Goal: Book appointment/travel/reservation

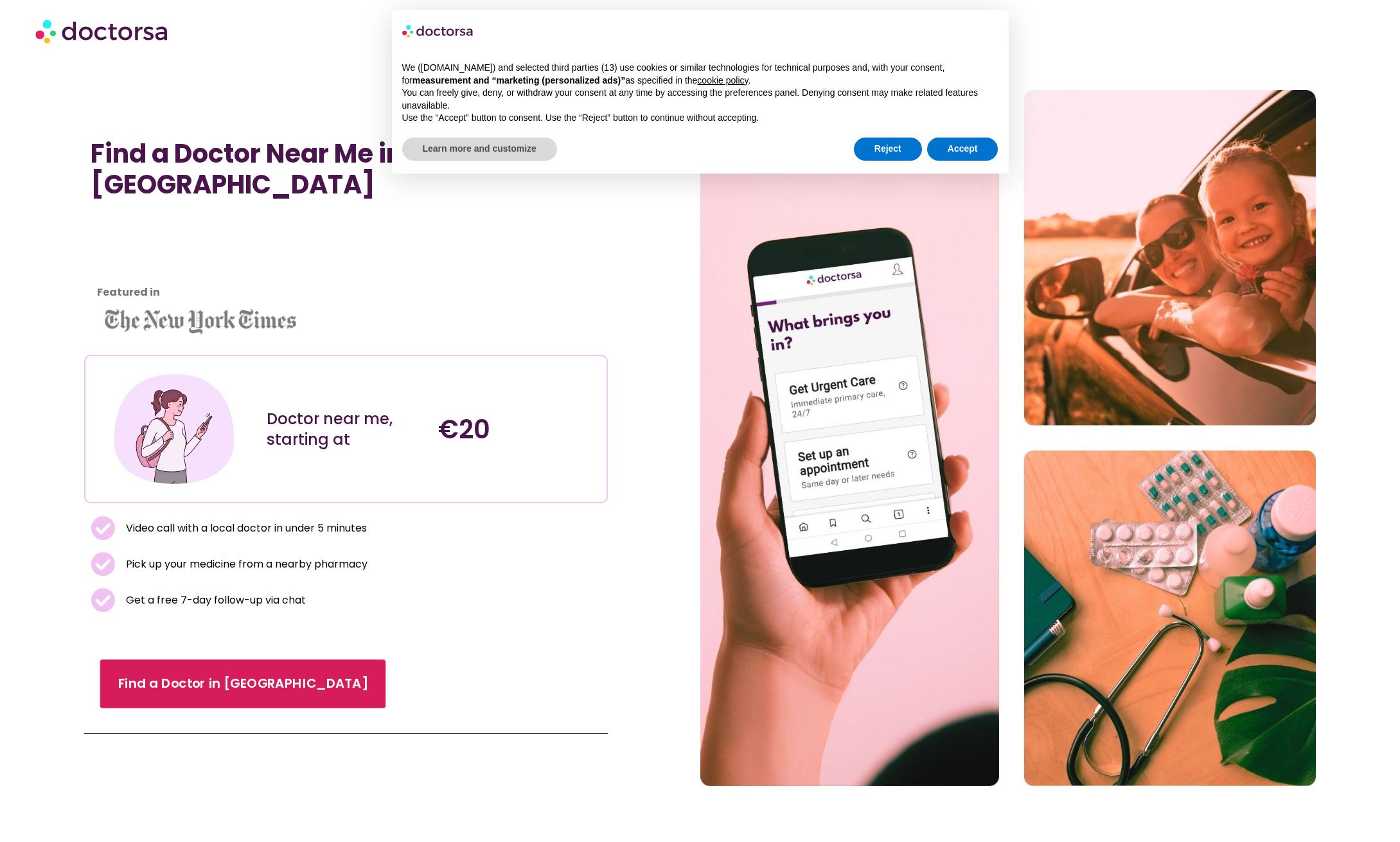
click at [227, 674] on span "Find a Doctor in [GEOGRAPHIC_DATA]" at bounding box center [243, 684] width 250 height 19
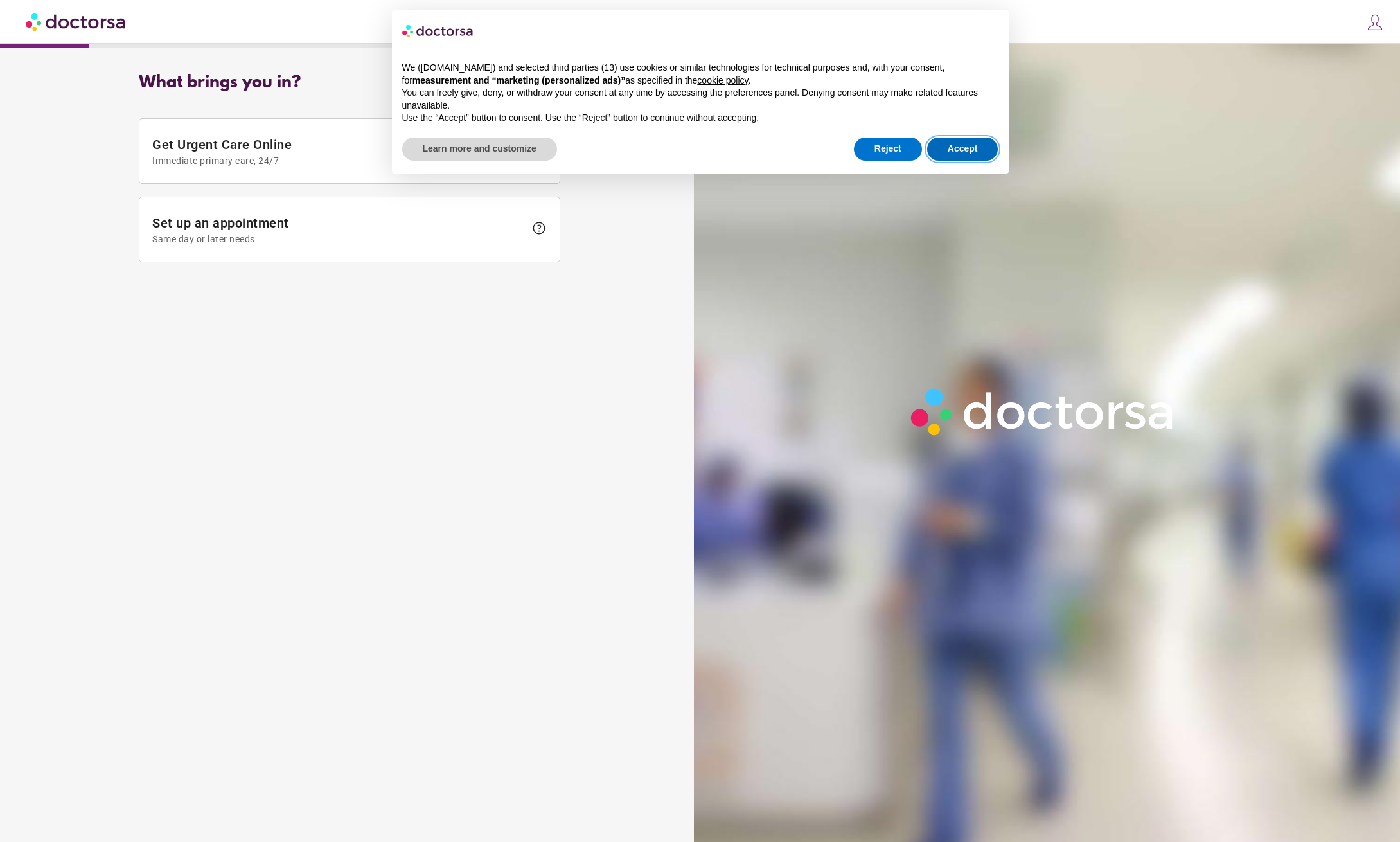
click at [969, 142] on button "Accept" at bounding box center [962, 149] width 71 height 23
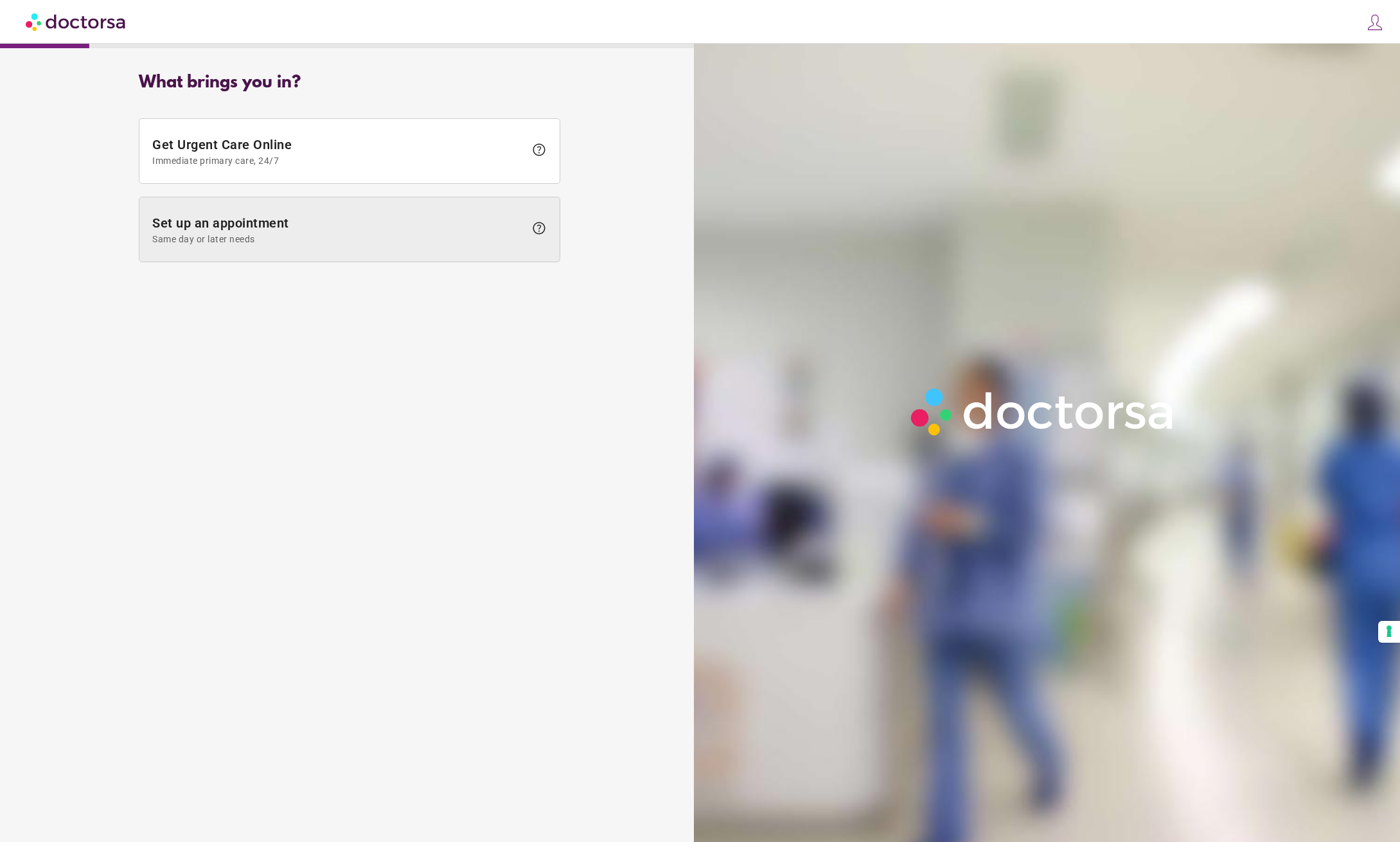
click at [347, 207] on span at bounding box center [349, 229] width 420 height 64
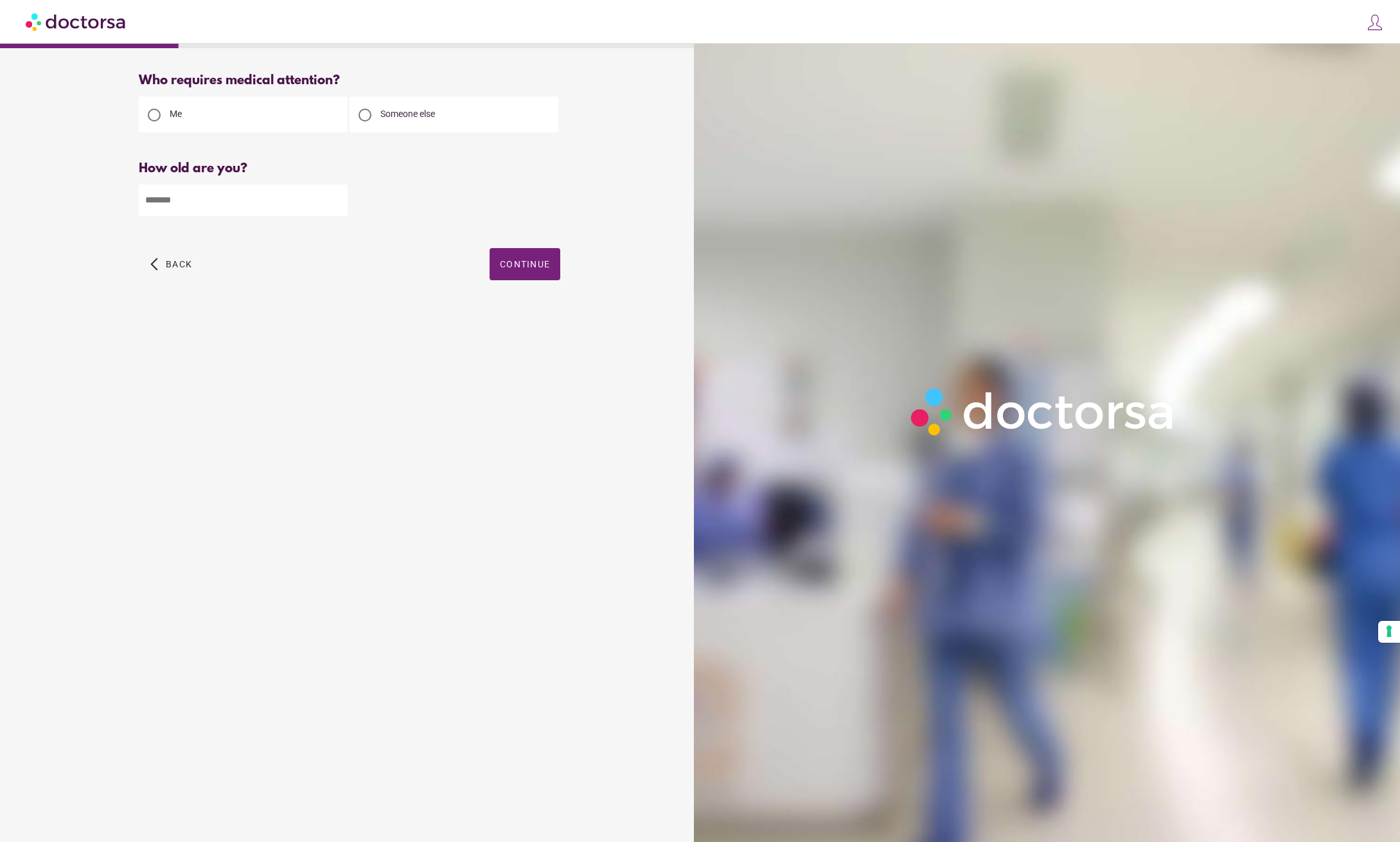
type input "*"
click at [335, 200] on input "*" at bounding box center [243, 200] width 209 height 32
type input "**"
click at [529, 257] on span "button" at bounding box center [525, 264] width 71 height 32
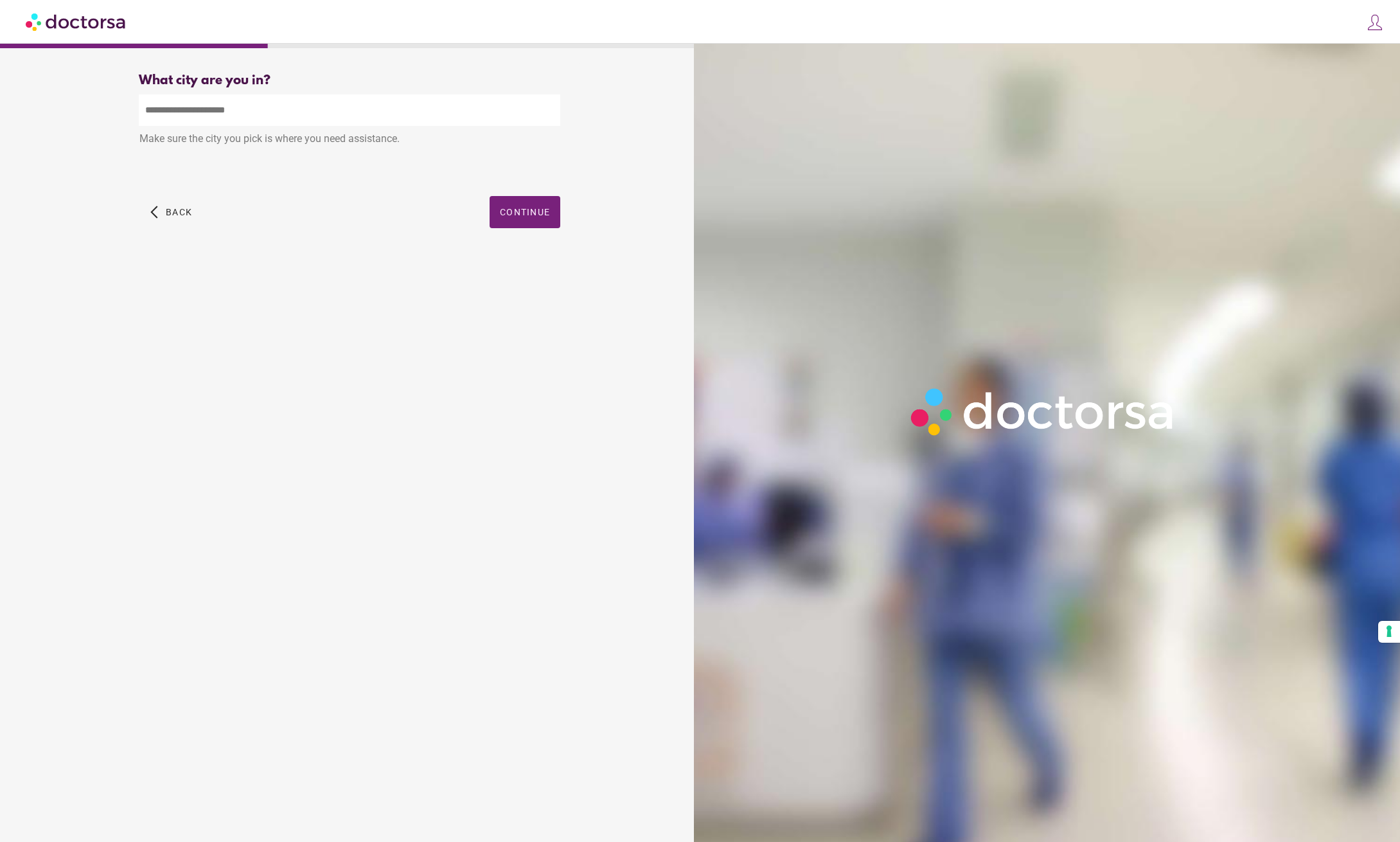
click at [282, 109] on input "text" at bounding box center [349, 110] width 422 height 32
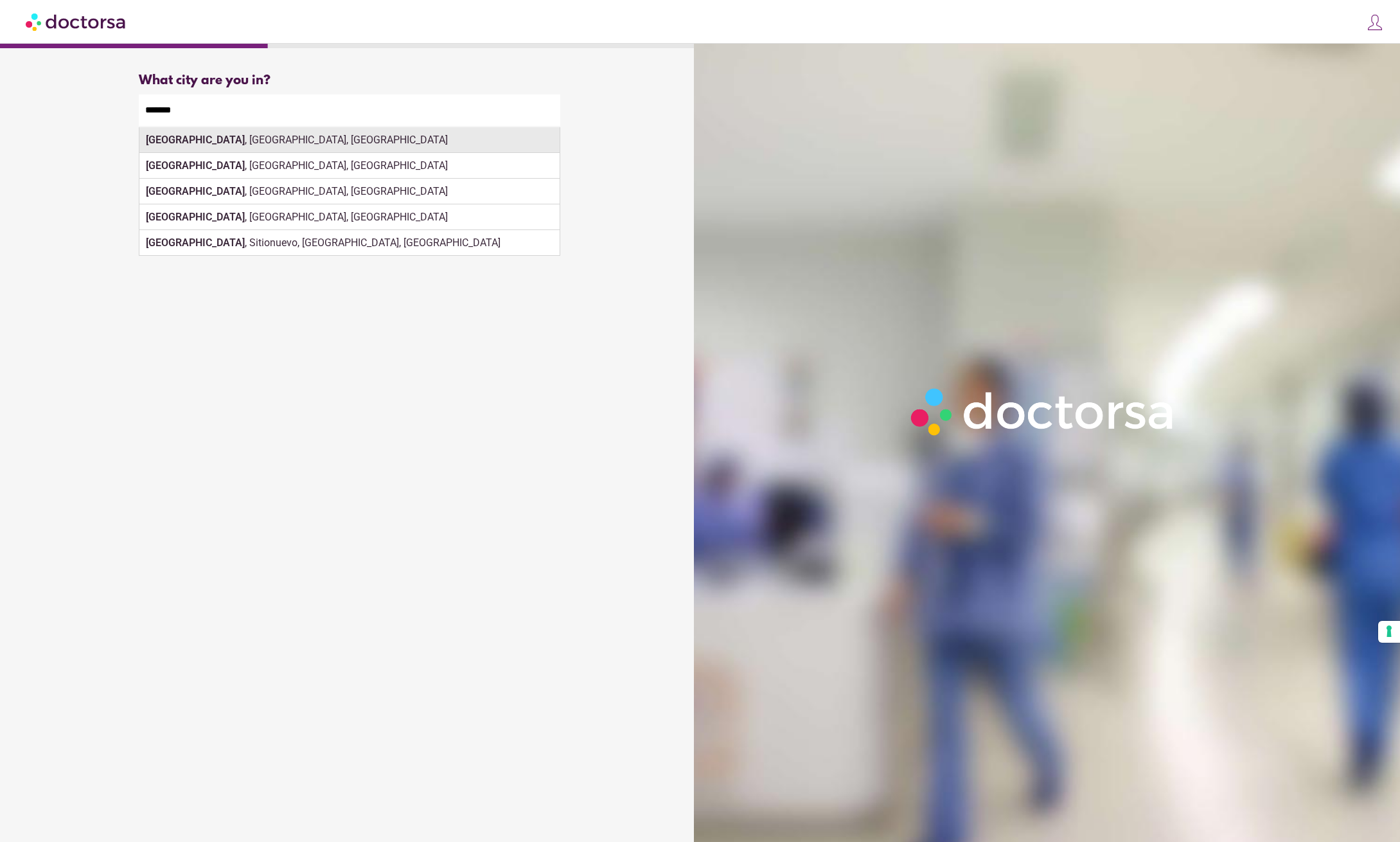
click at [261, 139] on div "Palermo , PA, Italy" at bounding box center [349, 140] width 420 height 26
type input "**********"
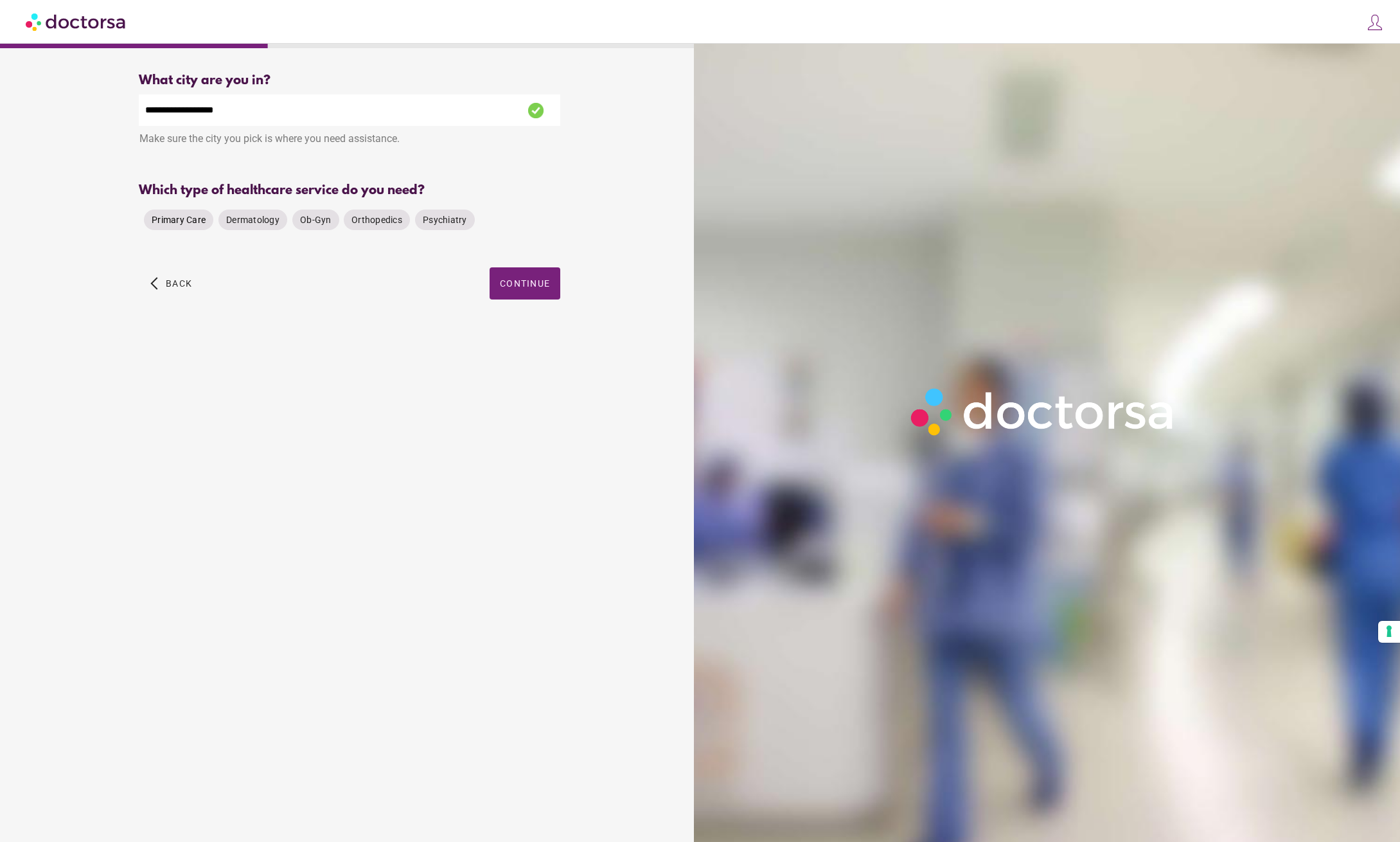
click at [191, 220] on span "Primary Care" at bounding box center [178, 220] width 54 height 10
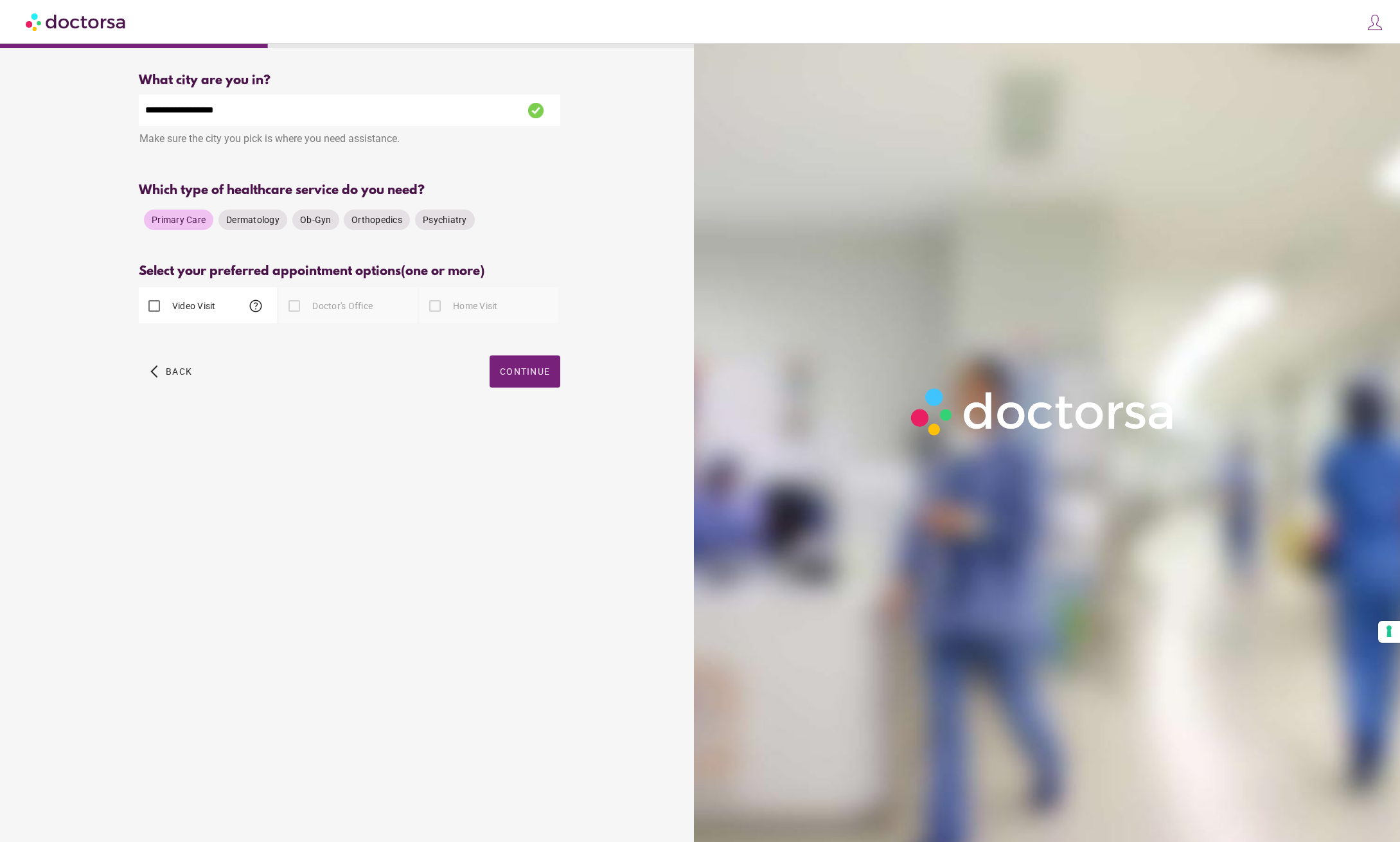
click at [295, 307] on div at bounding box center [295, 306] width 26 height 26
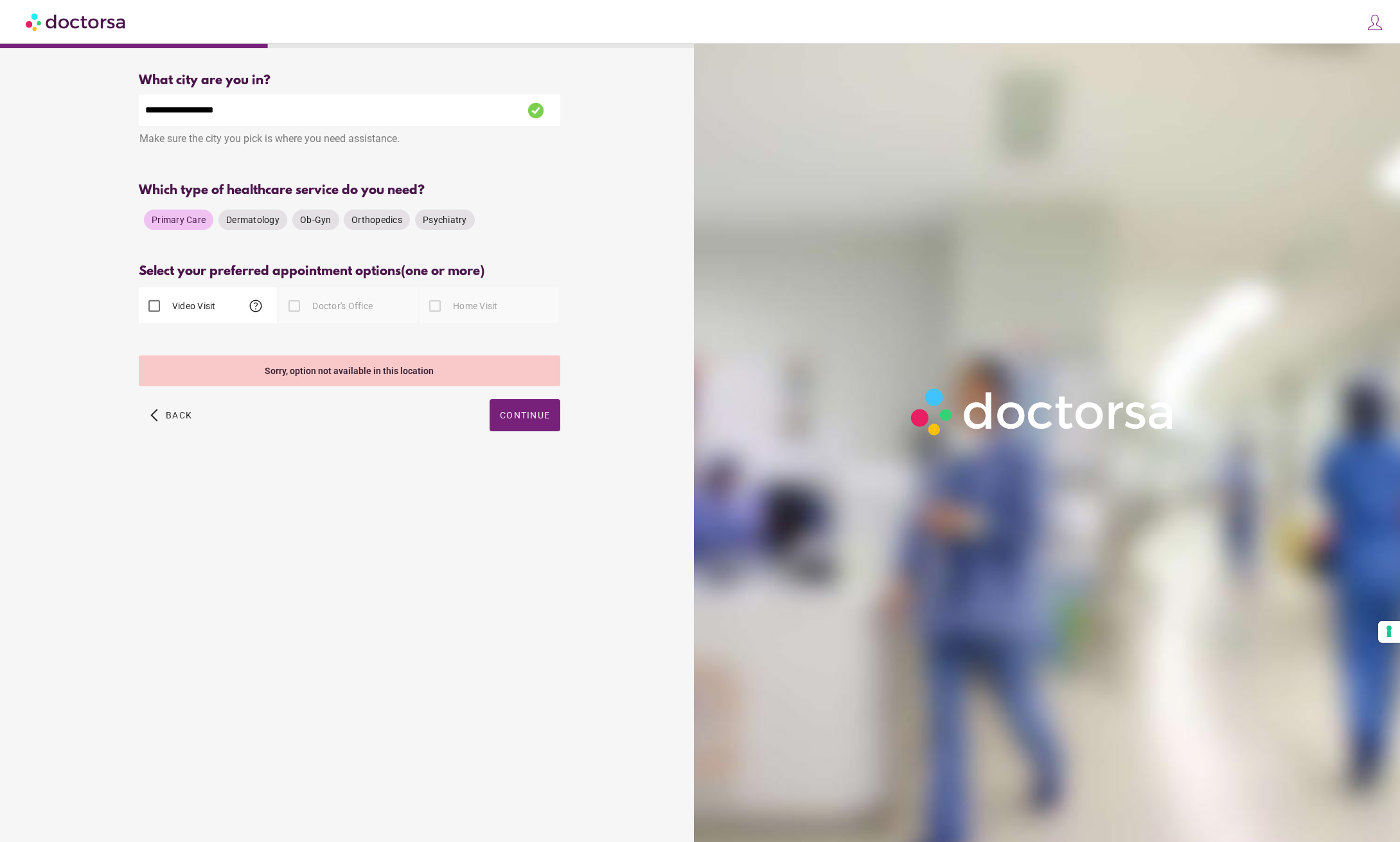
click at [357, 417] on div "arrow_back_ios Back Continue" at bounding box center [349, 425] width 422 height 51
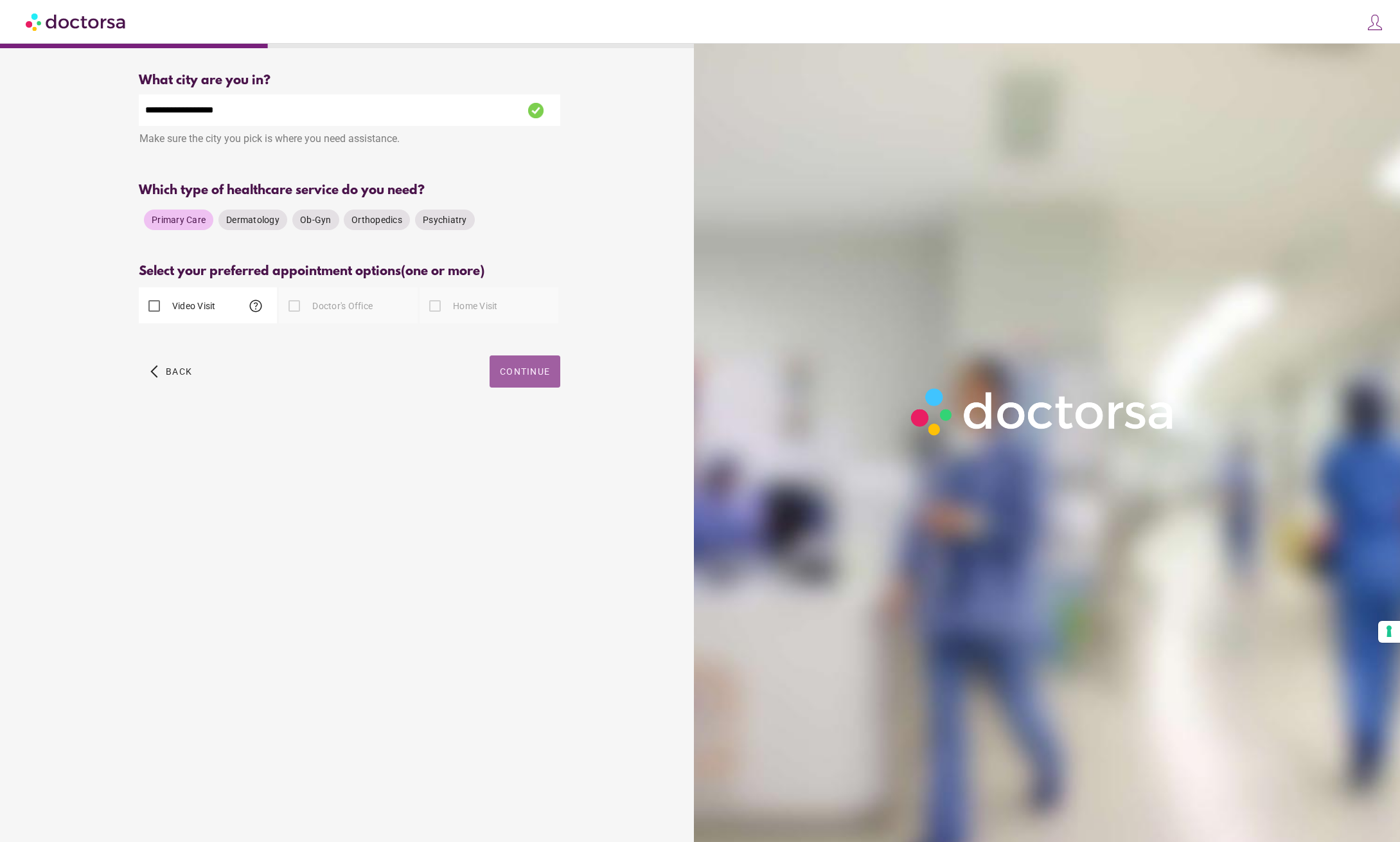
click at [526, 369] on span "Continue" at bounding box center [524, 371] width 50 height 10
